Goal: Feedback & Contribution: Leave review/rating

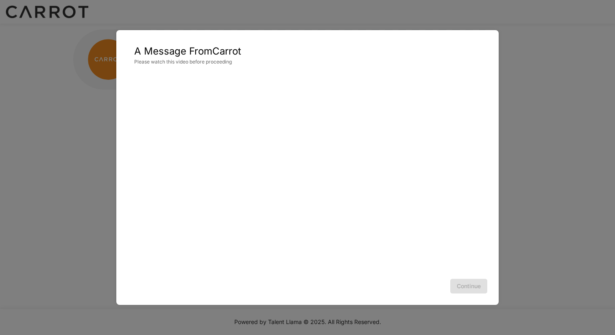
scroll to position [2823, 0]
click at [466, 283] on button "Continue" at bounding box center [468, 286] width 37 height 15
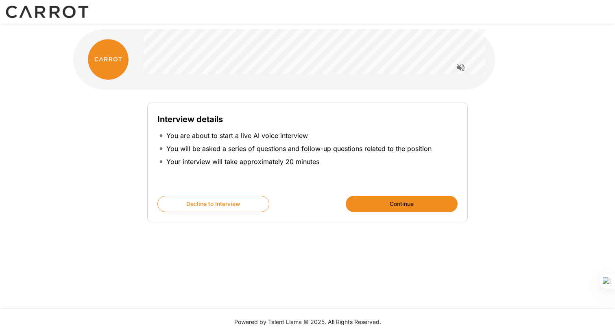
click at [457, 72] on icon "Read questions aloud" at bounding box center [461, 68] width 10 height 10
click at [455, 74] on button "Stop reading questions aloud" at bounding box center [461, 67] width 16 height 16
click at [457, 72] on icon "Read questions aloud" at bounding box center [461, 68] width 10 height 10
click at [370, 205] on button "Continue" at bounding box center [402, 204] width 112 height 16
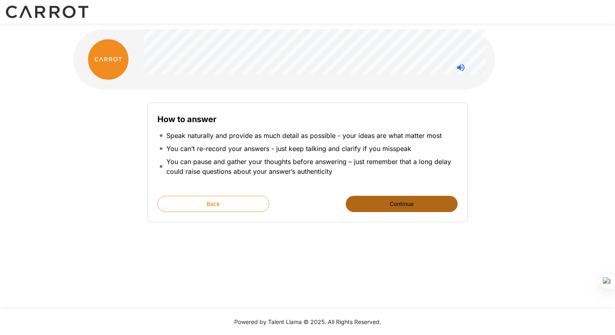
click at [398, 205] on button "Continue" at bounding box center [402, 204] width 112 height 16
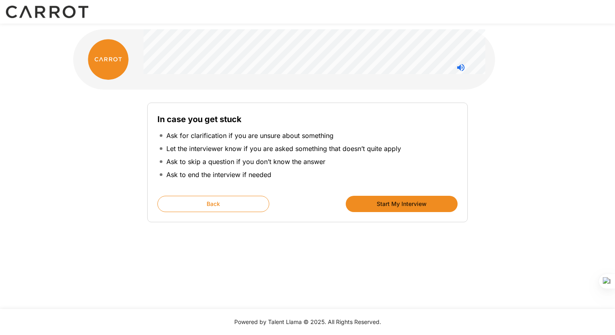
click at [355, 152] on p "Let the interviewer know if you are asked something that doesn’t quite apply" at bounding box center [283, 149] width 235 height 10
type textarea "*******"
click at [355, 152] on p "Let the interviewer know if you are asked something that doesn’t quite apply" at bounding box center [283, 149] width 235 height 10
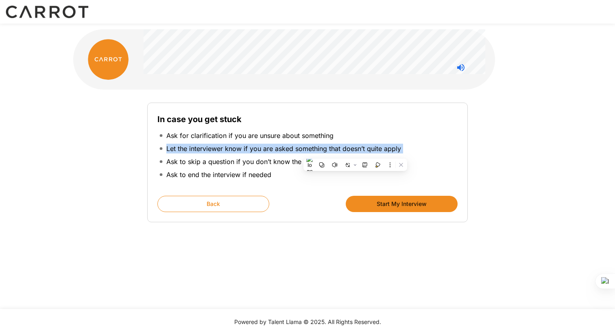
copy ul "Let the interviewer know if you are asked something that doesn’t quite apply"
click at [355, 152] on p "Let the interviewer know if you are asked something that doesn’t quite apply" at bounding box center [283, 149] width 235 height 10
click at [327, 185] on div "In case you get stuck Ask for clarification if you are unsure about something L…" at bounding box center [307, 149] width 300 height 73
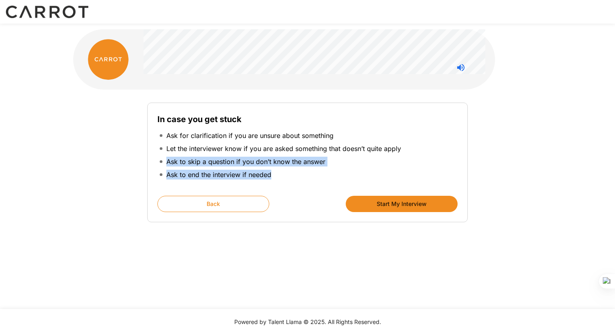
drag, startPoint x: 255, startPoint y: 156, endPoint x: 273, endPoint y: 178, distance: 28.1
click at [273, 178] on ul "Ask for clarification if you are unsure about something Let the interviewer kno…" at bounding box center [307, 155] width 300 height 59
copy ul "Ask to skip a question if you don’t know the answer Ask to end the interview if…"
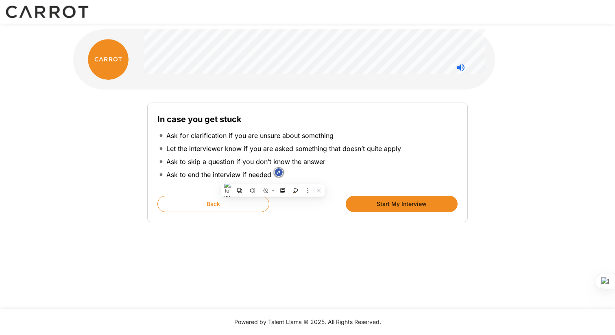
click at [312, 213] on div "In case you get stuck Ask for clarification if you are unsure about something L…" at bounding box center [307, 162] width 320 height 120
click at [396, 202] on button "Start My Interview" at bounding box center [402, 204] width 112 height 16
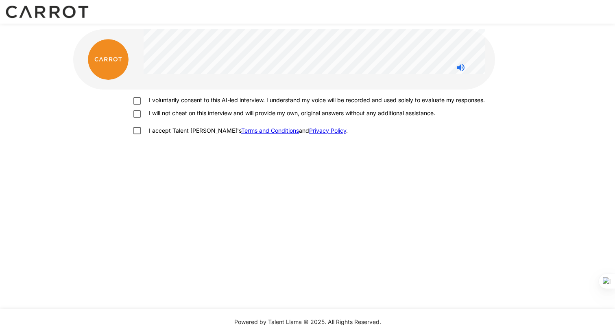
click at [237, 96] on div "I voluntarily consent to this AI-led interview. I understand my voice will be r…" at bounding box center [307, 130] width 468 height 82
click at [237, 100] on p "I voluntarily consent to this AI-led interview. I understand my voice will be r…" at bounding box center [315, 100] width 339 height 8
click at [237, 116] on p "I will not cheat on this interview and will provide my own, original answers wi…" at bounding box center [291, 113] width 290 height 8
click at [203, 135] on p "I accept Talent Llama's Terms and Conditions and Privacy Policy ." at bounding box center [247, 130] width 202 height 8
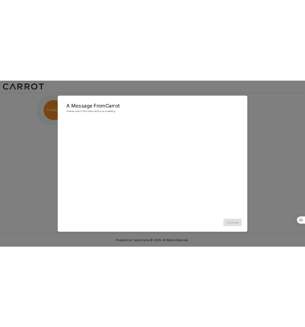
scroll to position [2823, 0]
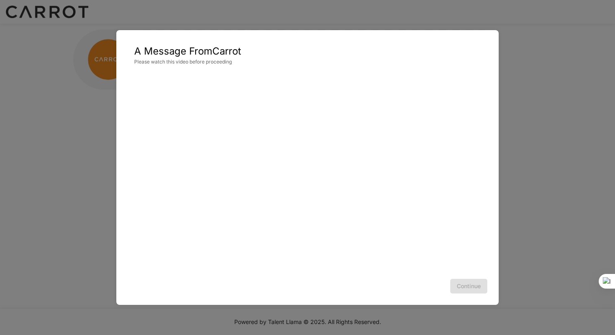
click at [464, 283] on div "Continue" at bounding box center [307, 286] width 366 height 22
click at [464, 284] on div "Continue" at bounding box center [307, 286] width 366 height 22
click at [462, 285] on button "Continue" at bounding box center [468, 286] width 37 height 15
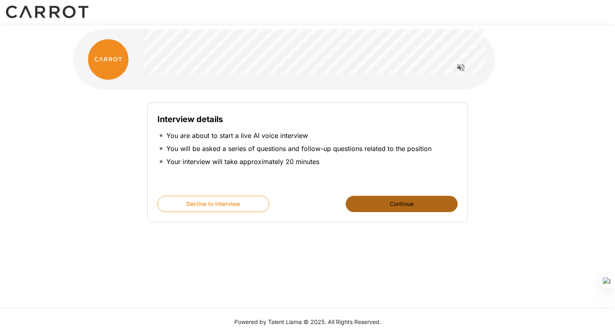
click at [411, 199] on button "Continue" at bounding box center [402, 204] width 112 height 16
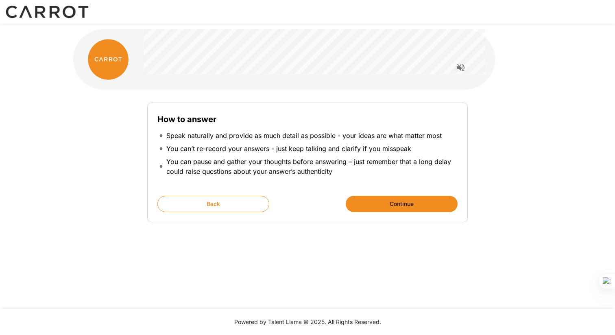
click at [411, 199] on button "Continue" at bounding box center [402, 204] width 112 height 16
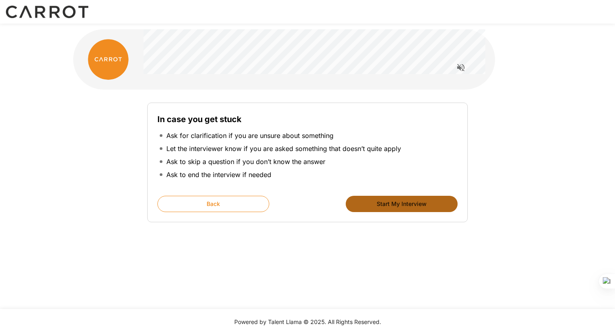
click at [411, 205] on button "Start My Interview" at bounding box center [402, 204] width 112 height 16
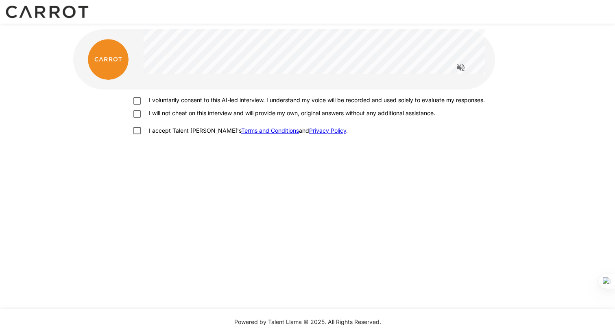
click at [176, 135] on p "I accept Talent Llama's Terms and Conditions and Privacy Policy ." at bounding box center [247, 130] width 202 height 8
click at [180, 113] on div "I voluntarily consent to this AI-led interview. I understand my voice will be r…" at bounding box center [307, 117] width 462 height 43
click at [181, 117] on p "I will not cheat on this interview and will provide my own, original answers wi…" at bounding box center [291, 113] width 290 height 8
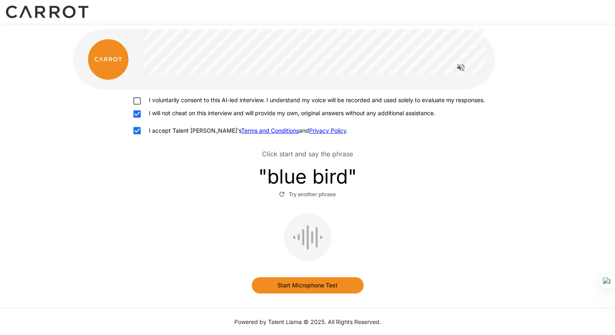
click at [185, 104] on p "I voluntarily consent to this AI-led interview. I understand my voice will be r…" at bounding box center [315, 100] width 339 height 8
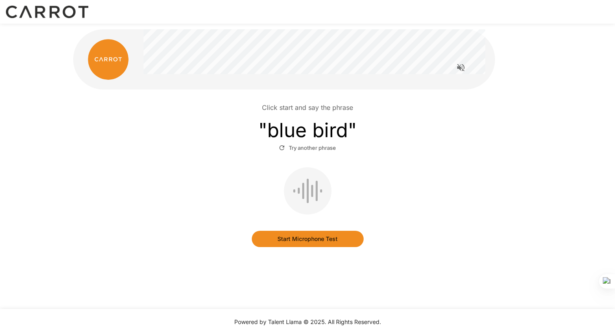
click at [302, 233] on button "Start Microphone Test" at bounding box center [308, 239] width 112 height 16
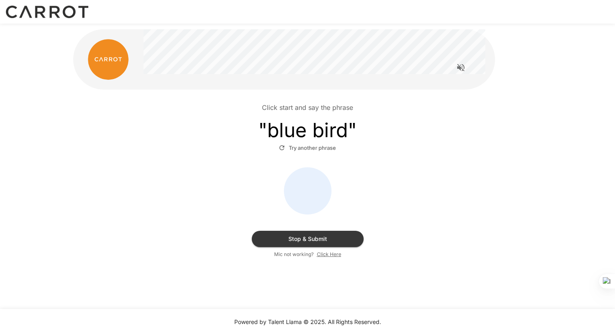
click at [332, 235] on button "Stop & Submit" at bounding box center [308, 239] width 112 height 16
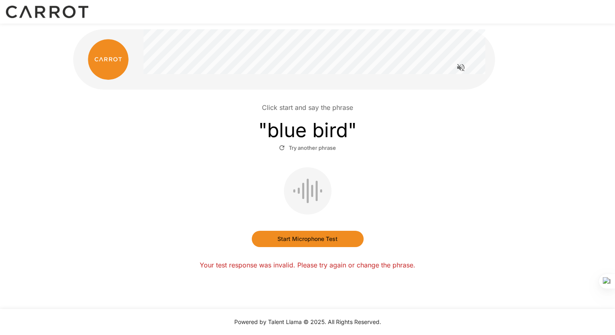
click at [314, 184] on div at bounding box center [308, 190] width 48 height 47
click at [310, 194] on div at bounding box center [308, 190] width 48 height 47
click at [314, 235] on button "Start Microphone Test" at bounding box center [308, 239] width 112 height 16
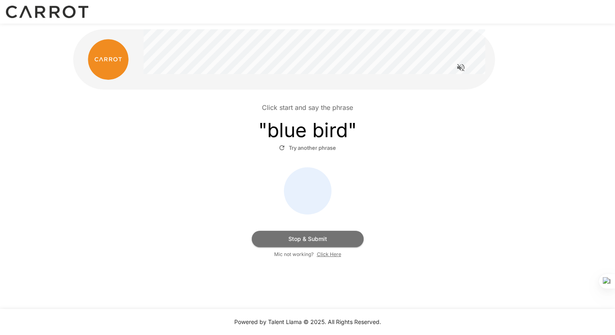
click at [314, 235] on button "Stop & Submit" at bounding box center [308, 239] width 112 height 16
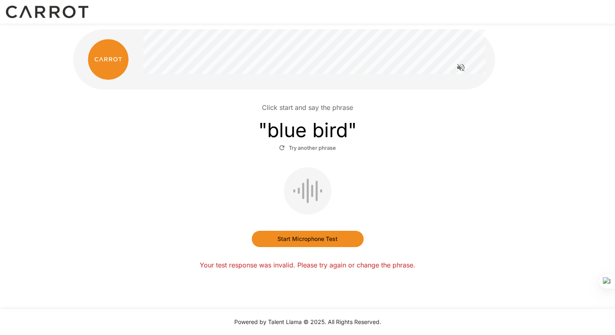
click at [220, 271] on div "Click start and say the phrase " blue bird " Try another phrase Start Microphon…" at bounding box center [307, 180] width 468 height 183
click at [308, 148] on button "Try another phrase" at bounding box center [307, 148] width 61 height 13
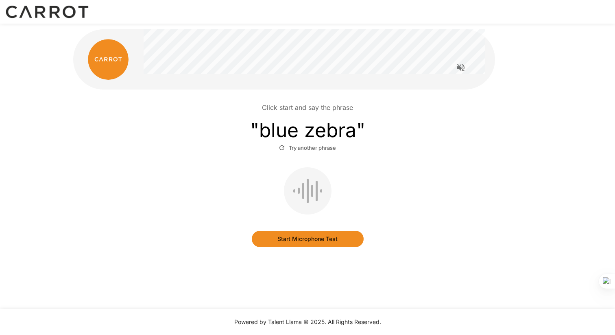
click at [332, 133] on h3 "" blue zebra "" at bounding box center [307, 130] width 115 height 23
type textarea "*****"
click at [332, 133] on h3 "" blue zebra "" at bounding box center [307, 130] width 115 height 23
copy h3 "zebra"
click at [319, 224] on div "Start Microphone Test" at bounding box center [307, 207] width 462 height 80
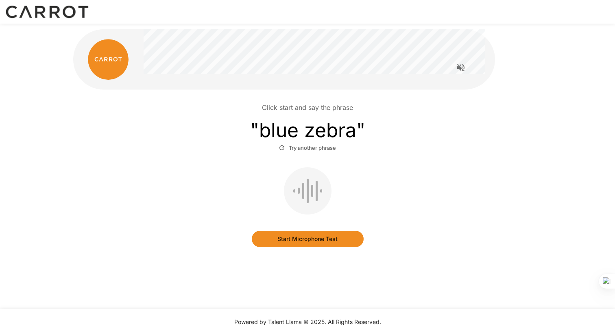
click at [313, 234] on button "Start Microphone Test" at bounding box center [308, 239] width 112 height 16
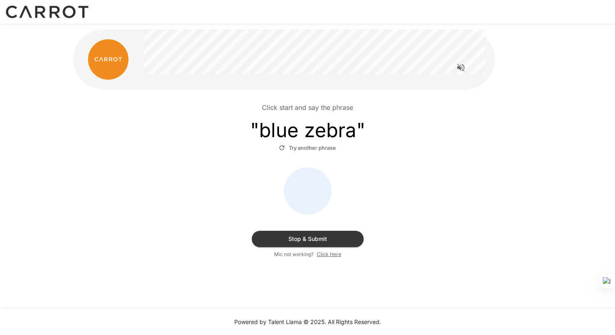
click at [319, 232] on button "Stop & Submit" at bounding box center [308, 239] width 112 height 16
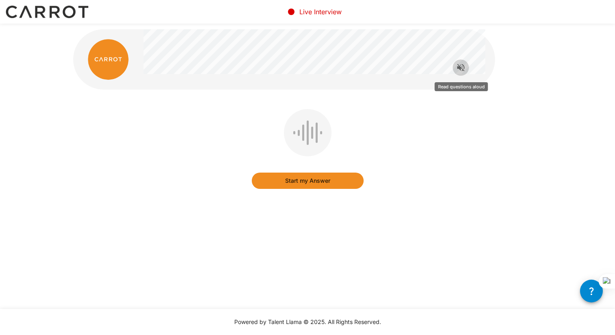
click at [460, 71] on icon "Read questions aloud" at bounding box center [460, 67] width 7 height 7
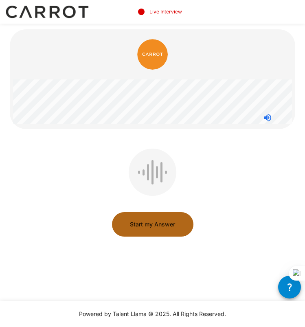
click at [132, 226] on button "Start my Answer" at bounding box center [152, 224] width 81 height 24
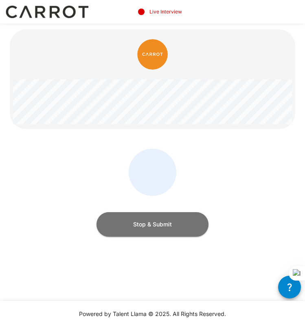
click at [136, 222] on button "Stop & Submit" at bounding box center [152, 224] width 112 height 24
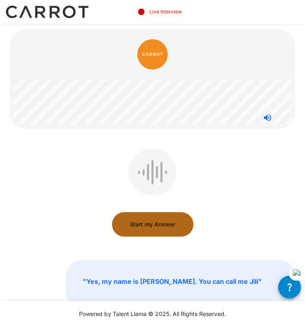
click at [146, 218] on button "Start my Answer" at bounding box center [152, 224] width 81 height 24
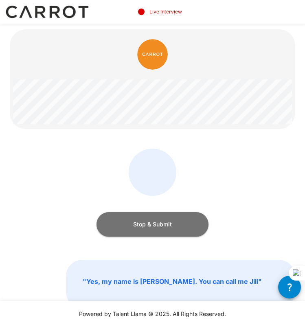
click at [142, 220] on button "Stop & Submit" at bounding box center [152, 224] width 112 height 24
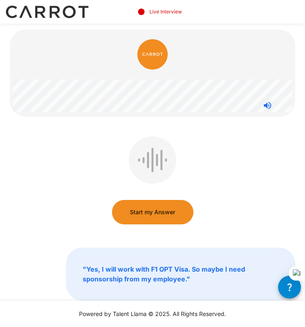
click at [142, 220] on button "Start my Answer" at bounding box center [152, 212] width 81 height 24
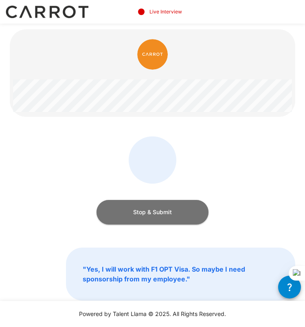
click at [142, 220] on button "Stop & Submit" at bounding box center [152, 212] width 112 height 24
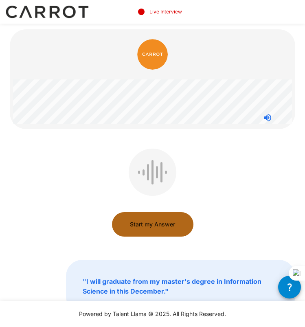
click at [142, 217] on button "Start my Answer" at bounding box center [152, 224] width 81 height 24
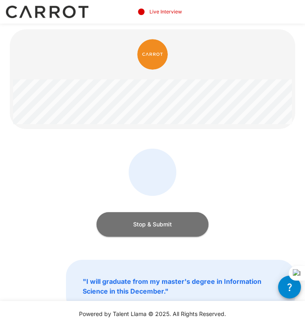
click at [142, 217] on button "Stop & Submit" at bounding box center [152, 224] width 112 height 24
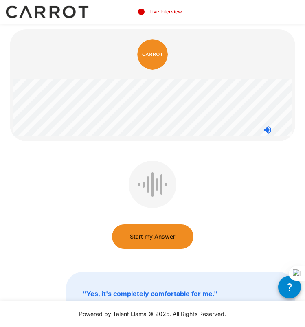
click at [150, 238] on button "Start my Answer" at bounding box center [152, 236] width 81 height 24
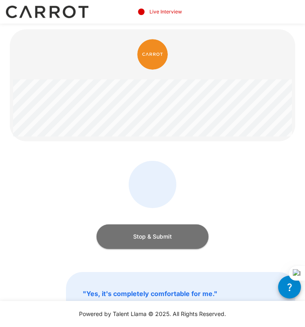
click at [167, 232] on button "Stop & Submit" at bounding box center [152, 236] width 112 height 24
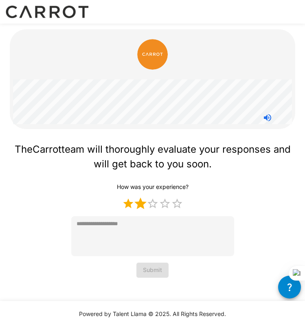
click at [142, 204] on label "2 Stars" at bounding box center [140, 203] width 12 height 12
type textarea "*"
click at [148, 264] on button "Submit" at bounding box center [152, 269] width 32 height 15
